Goal: Check status: Check status

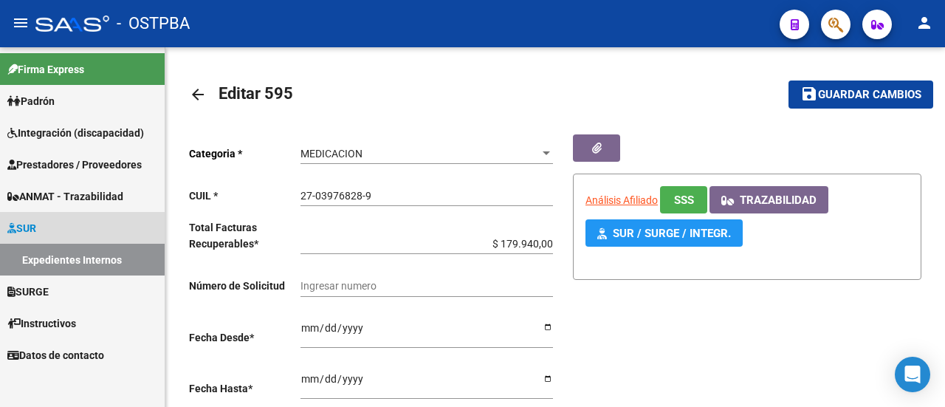
click at [45, 222] on link "SUR" at bounding box center [82, 228] width 165 height 32
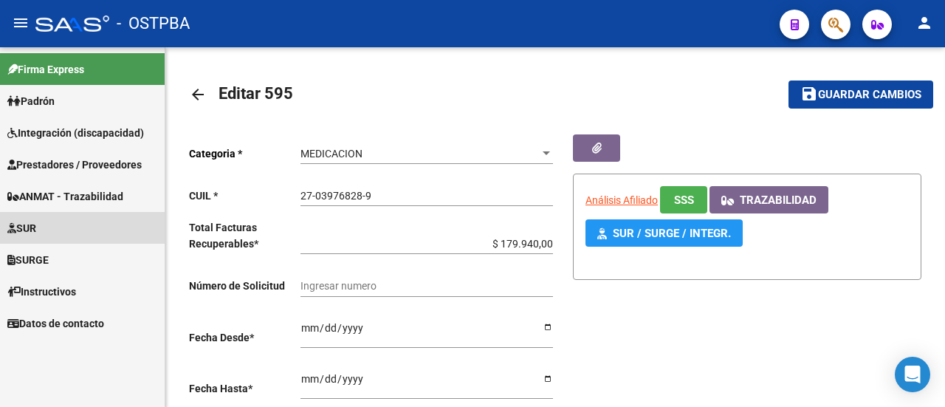
click at [46, 222] on link "SUR" at bounding box center [82, 228] width 165 height 32
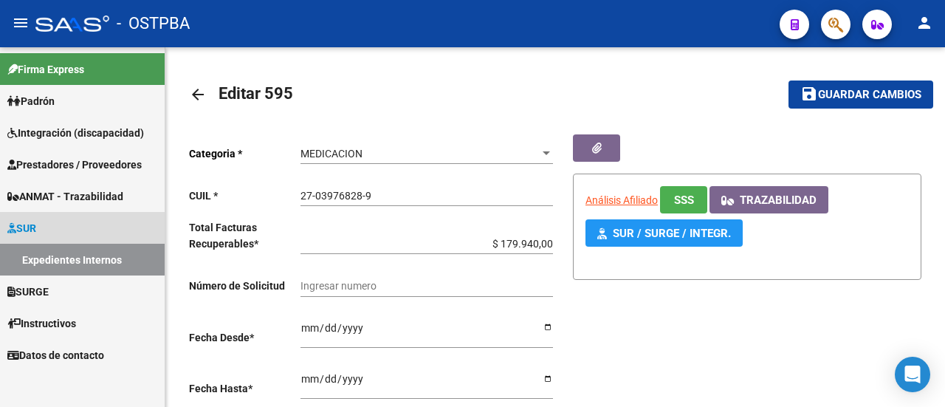
click at [61, 258] on link "Expedientes Internos" at bounding box center [82, 260] width 165 height 32
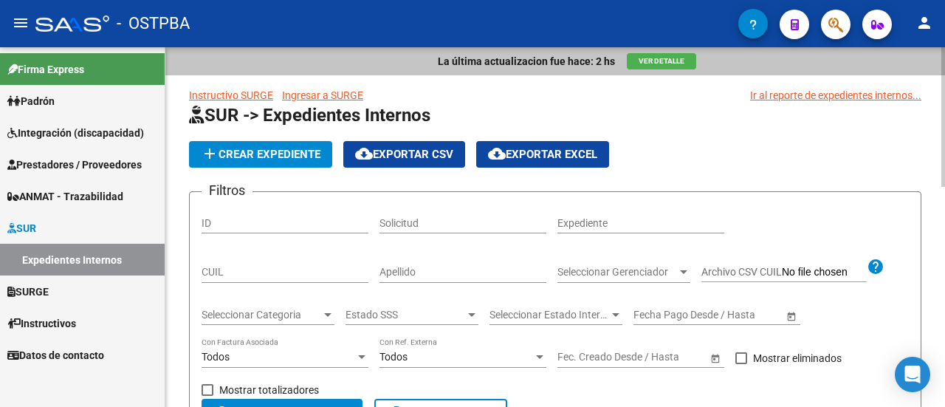
click at [456, 264] on div "Apellido" at bounding box center [463, 268] width 167 height 30
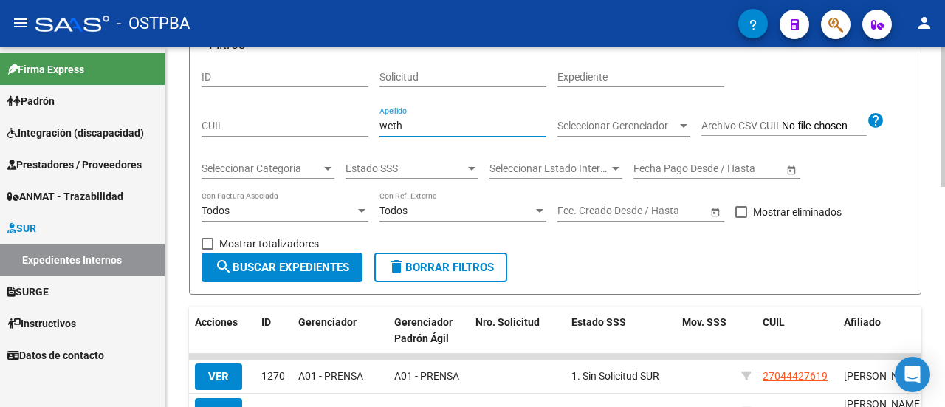
scroll to position [148, 0]
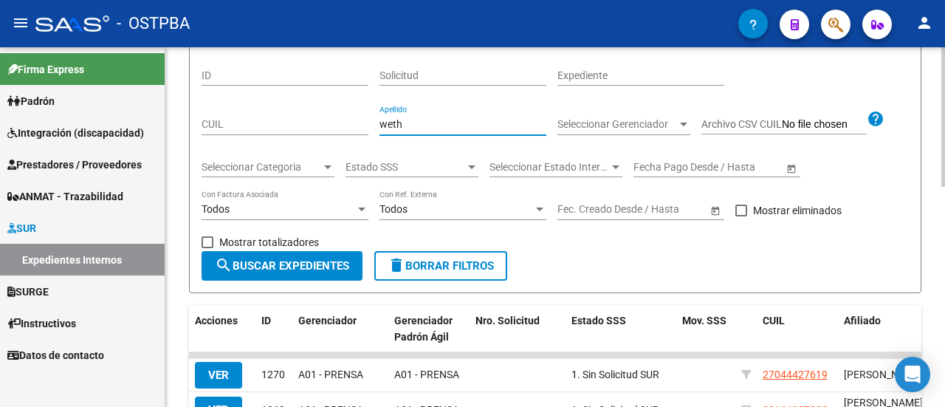
type input "weth"
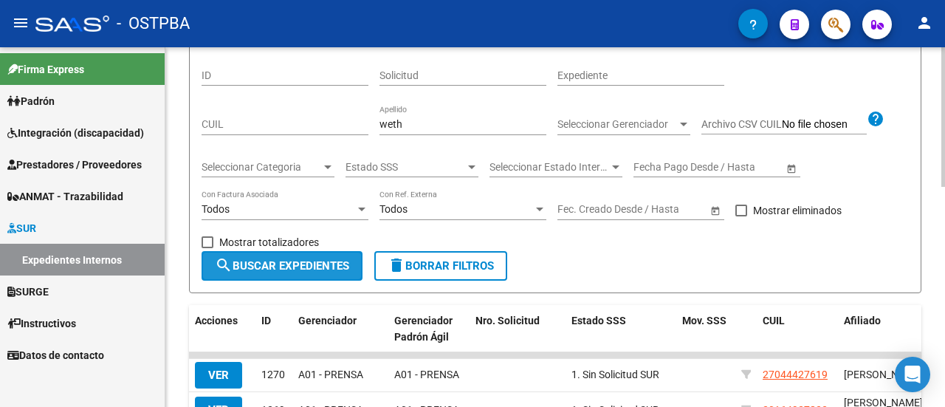
click at [284, 267] on span "search Buscar Expedientes" at bounding box center [282, 265] width 134 height 13
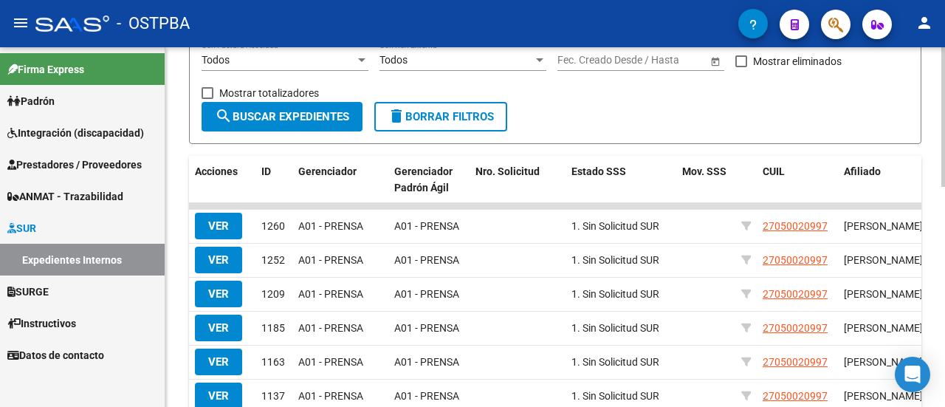
scroll to position [272, 0]
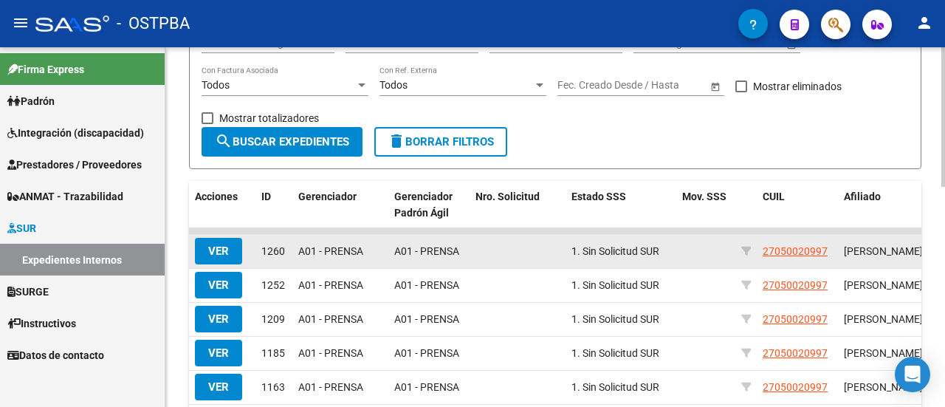
click at [224, 251] on span "VER" at bounding box center [218, 250] width 21 height 13
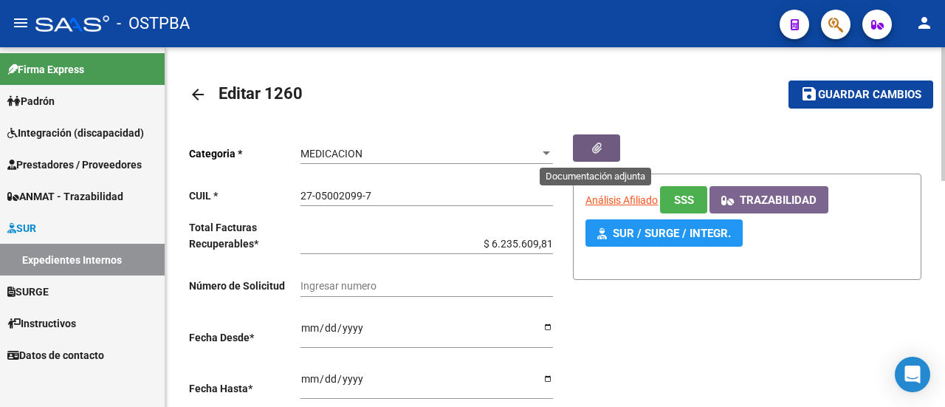
click at [583, 148] on button "button" at bounding box center [596, 147] width 47 height 27
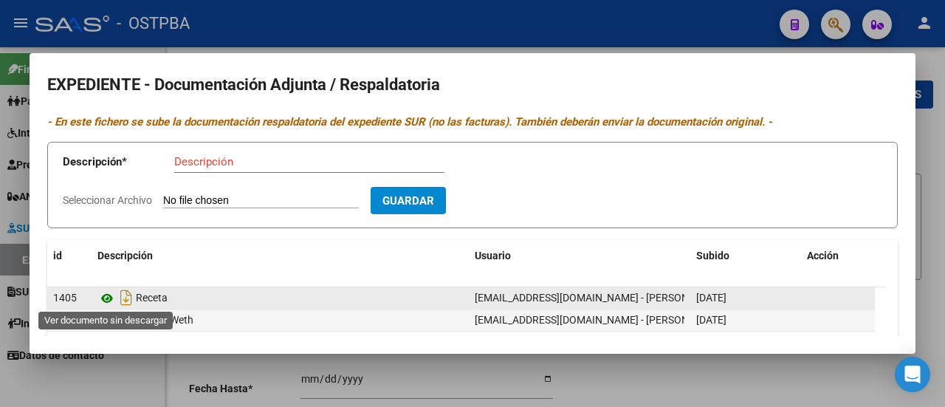
click at [106, 298] on icon at bounding box center [106, 298] width 19 height 18
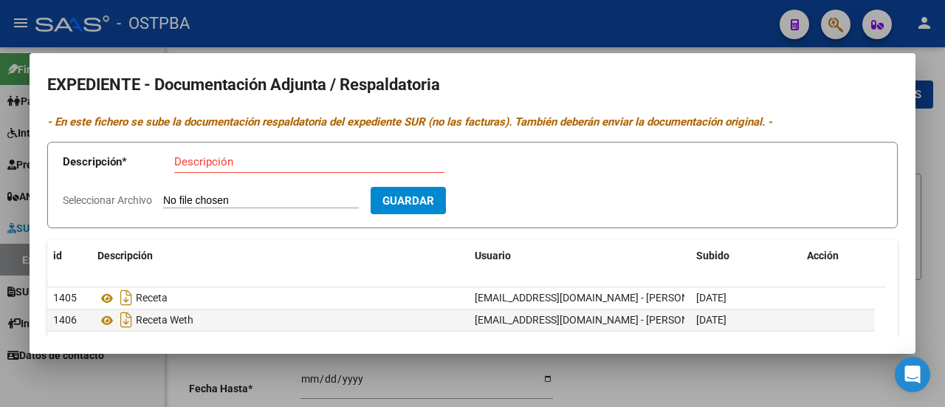
click at [126, 382] on div at bounding box center [472, 203] width 945 height 407
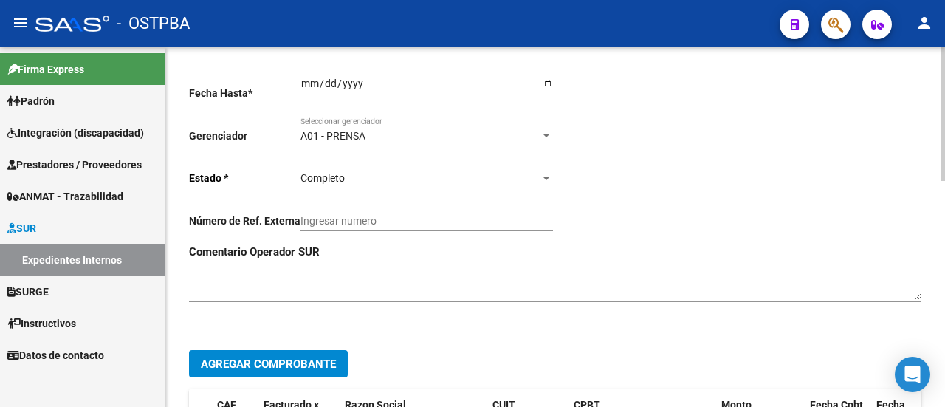
scroll to position [443, 0]
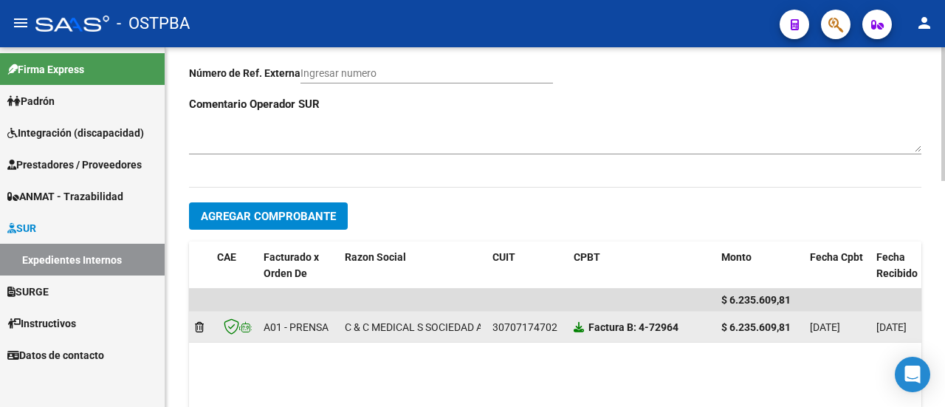
click at [582, 331] on icon at bounding box center [579, 327] width 10 height 10
